Goal: Task Accomplishment & Management: Use online tool/utility

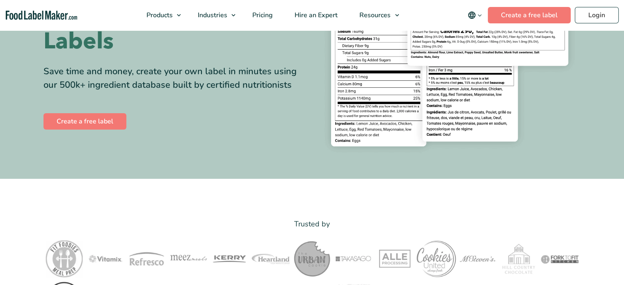
scroll to position [164, 0]
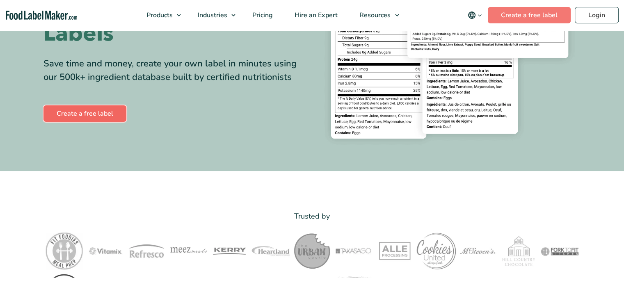
click at [85, 111] on link "Create a free label" at bounding box center [84, 113] width 83 height 16
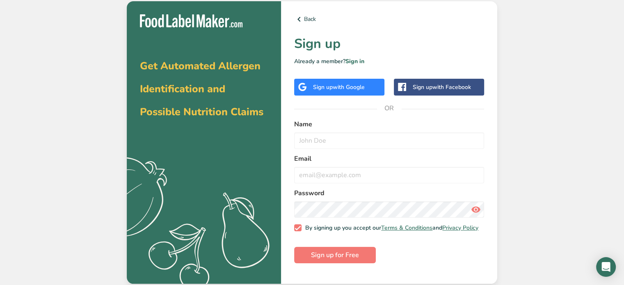
click at [363, 86] on span "with Google" at bounding box center [349, 87] width 32 height 8
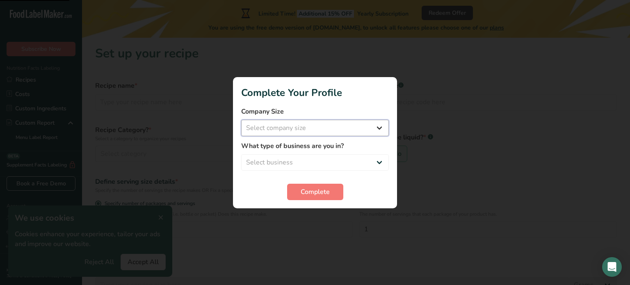
click at [301, 121] on select "Select company size Fewer than 10 Employees 10 to 50 Employees 51 to 500 Employ…" at bounding box center [315, 128] width 148 height 16
select select "1"
click at [241, 120] on select "Select company size Fewer than 10 Employees 10 to 50 Employees 51 to 500 Employ…" at bounding box center [315, 128] width 148 height 16
click at [303, 163] on select "Select business Packaged Food Manufacturer Restaurant & Cafe Bakery Meal Plans …" at bounding box center [315, 162] width 148 height 16
select select "8"
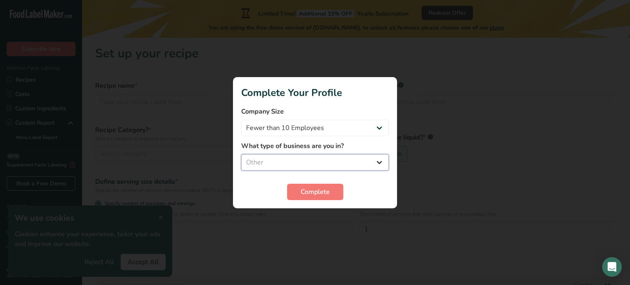
click at [241, 154] on select "Select business Packaged Food Manufacturer Restaurant & Cafe Bakery Meal Plans …" at bounding box center [315, 162] width 148 height 16
click at [331, 192] on button "Complete" at bounding box center [315, 192] width 56 height 16
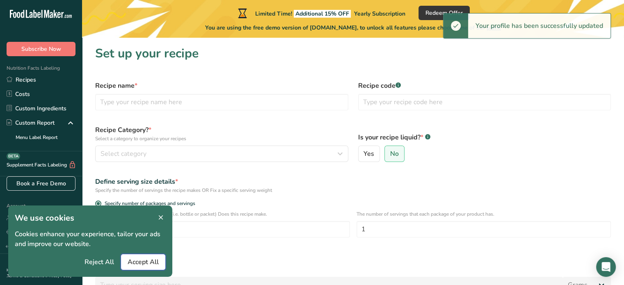
click at [143, 269] on button "Accept All" at bounding box center [143, 262] width 45 height 16
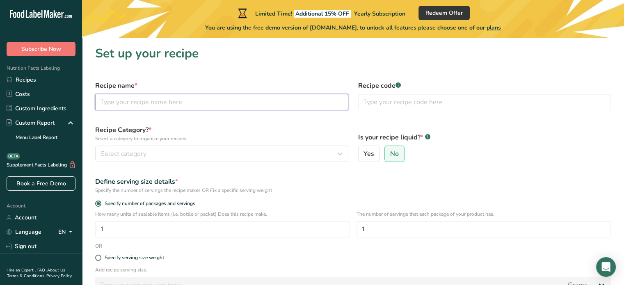
click at [192, 99] on input "text" at bounding box center [221, 102] width 253 height 16
type input "N"
type input "Supplement facts"
